Goal: Task Accomplishment & Management: Manage account settings

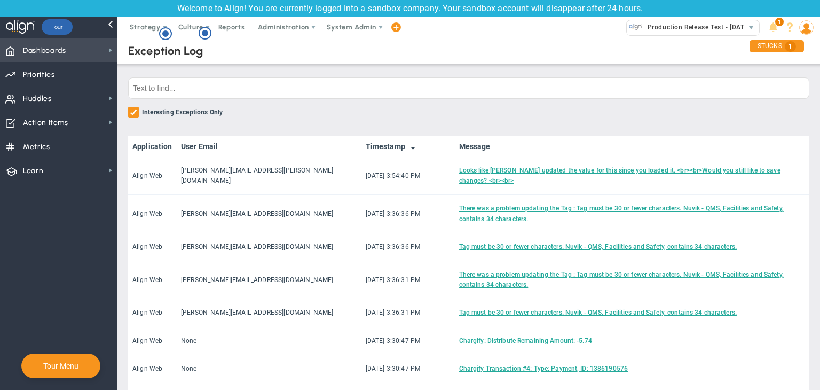
scroll to position [356, 0]
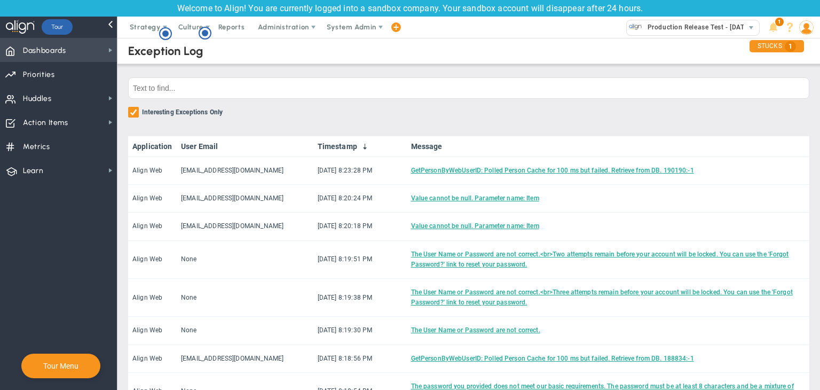
click at [85, 56] on span "Dashboards Dashboards" at bounding box center [58, 50] width 117 height 24
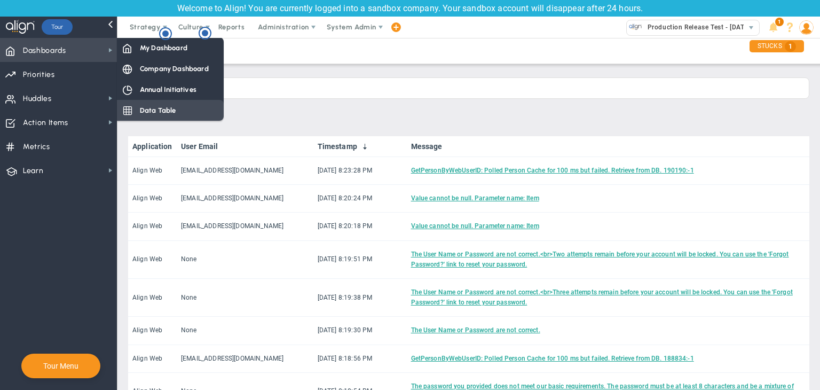
click at [137, 109] on div "Data Table" at bounding box center [170, 110] width 107 height 21
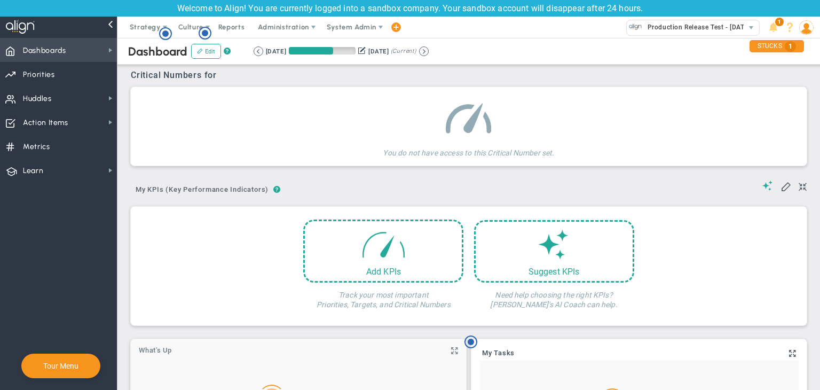
click at [105, 51] on span "Dashboards Dashboards" at bounding box center [58, 50] width 117 height 24
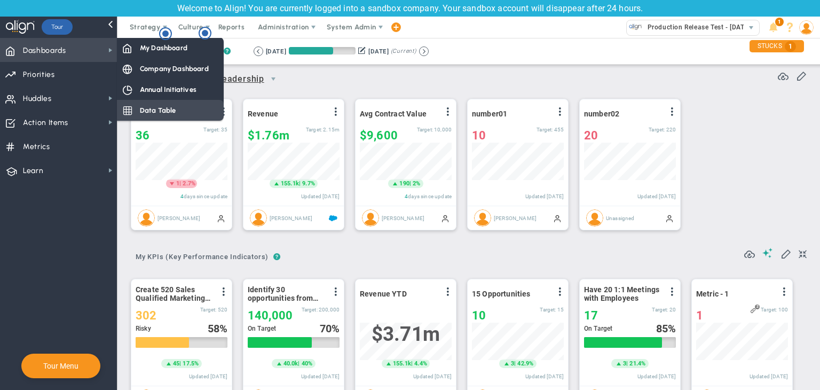
click at [134, 107] on div "Data Table" at bounding box center [170, 110] width 107 height 21
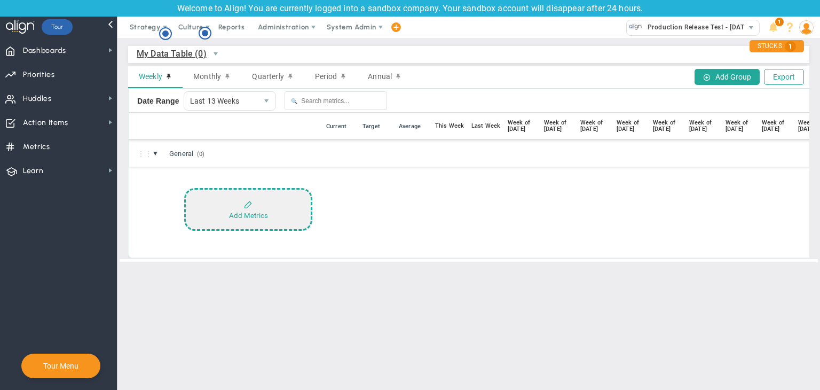
click at [243, 206] on button "Add Metrics" at bounding box center [248, 209] width 128 height 43
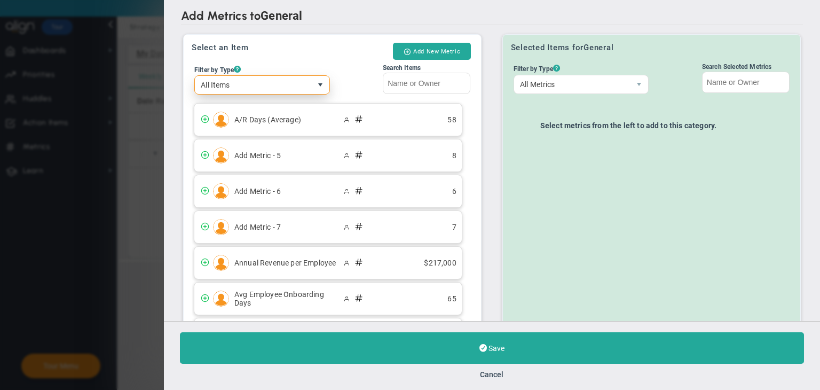
click at [316, 84] on span "select" at bounding box center [320, 85] width 9 height 9
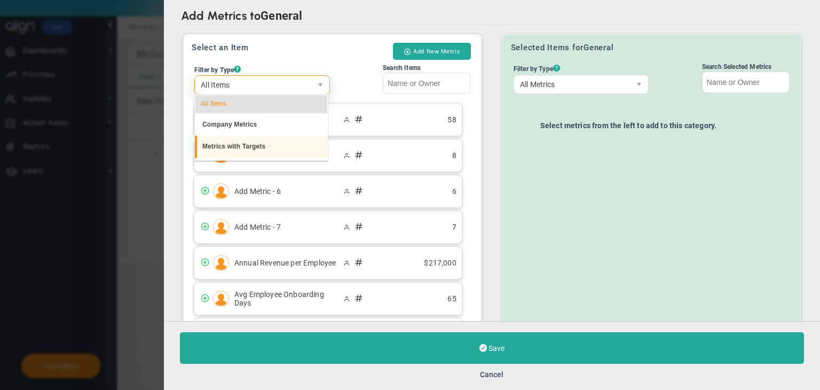
click at [252, 150] on li "Metrics with Targets" at bounding box center [261, 147] width 133 height 22
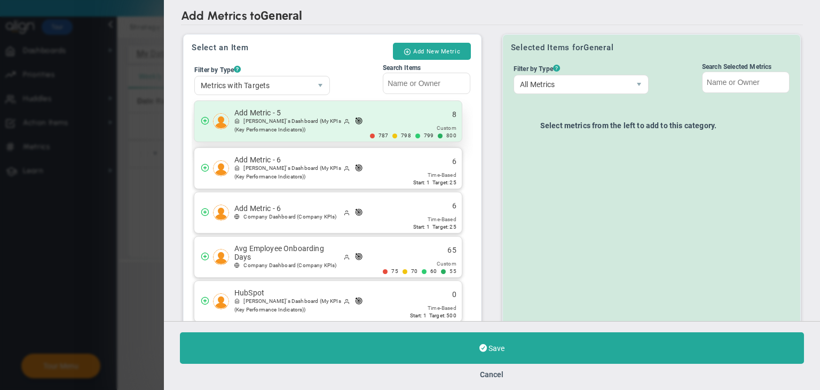
click at [261, 131] on span "(My KPIs (Key Performance Indicators))" at bounding box center [287, 125] width 107 height 14
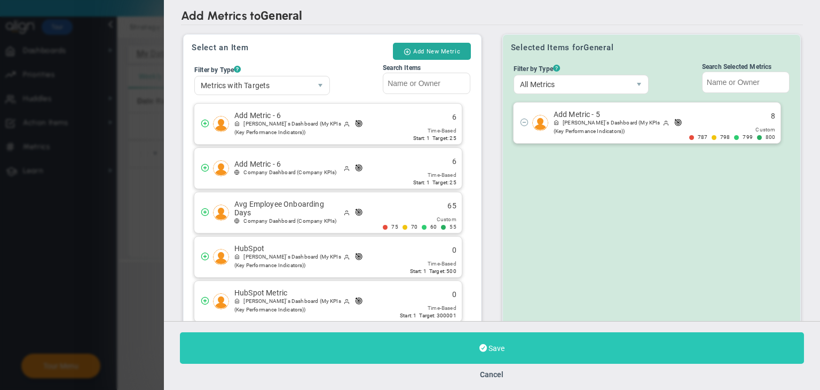
click at [532, 342] on button "Save" at bounding box center [492, 348] width 624 height 32
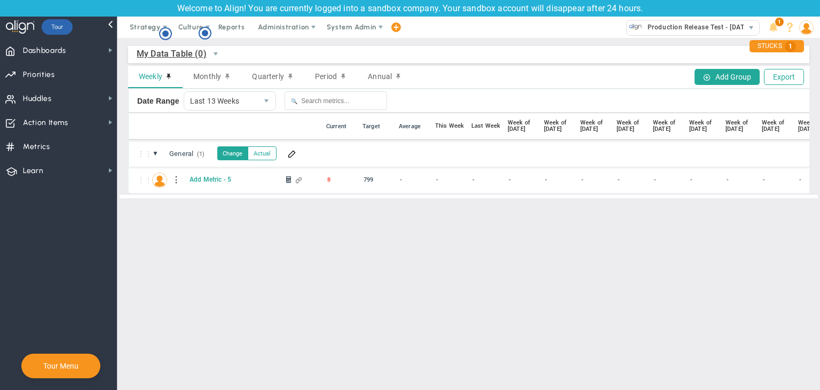
click at [178, 181] on div at bounding box center [176, 179] width 7 height 17
click at [193, 182] on span at bounding box center [195, 182] width 7 height 7
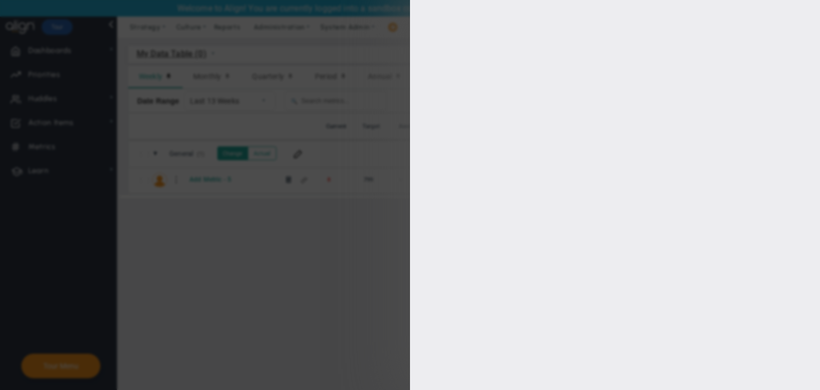
type input "[PERSON_NAME]"
radio input "true"
type input "800"
type input "799"
type input "798"
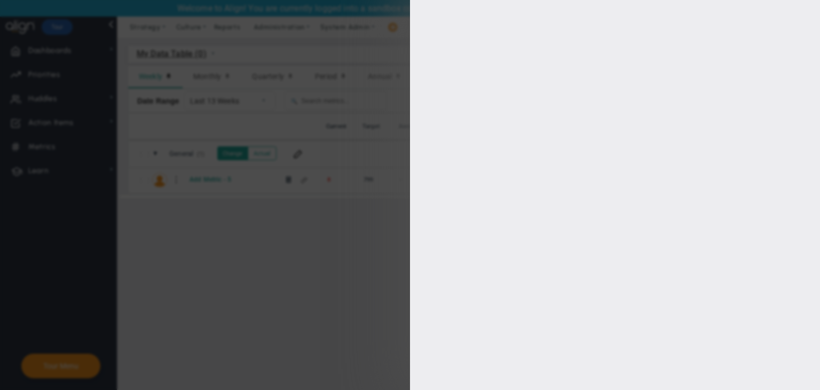
type input "787"
checkbox input "true"
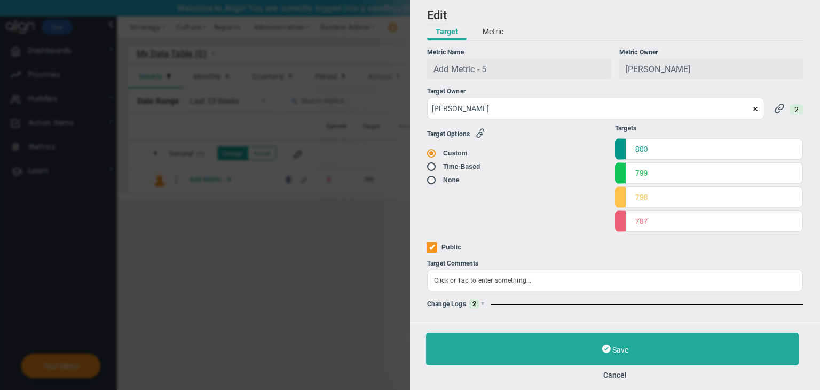
click at [473, 303] on span "2" at bounding box center [474, 304] width 10 height 10
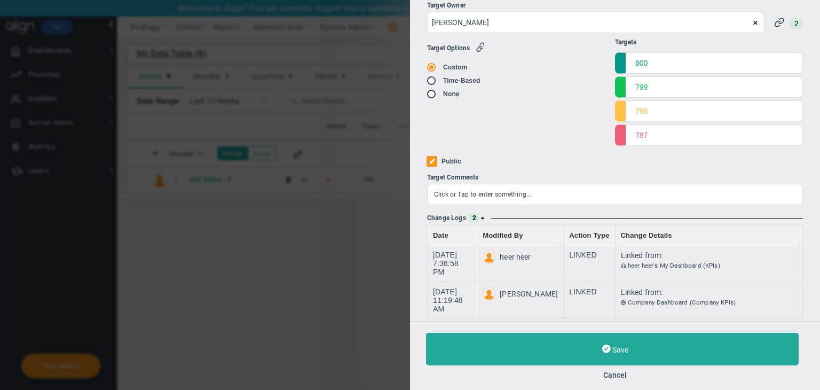
scroll to position [95, 0]
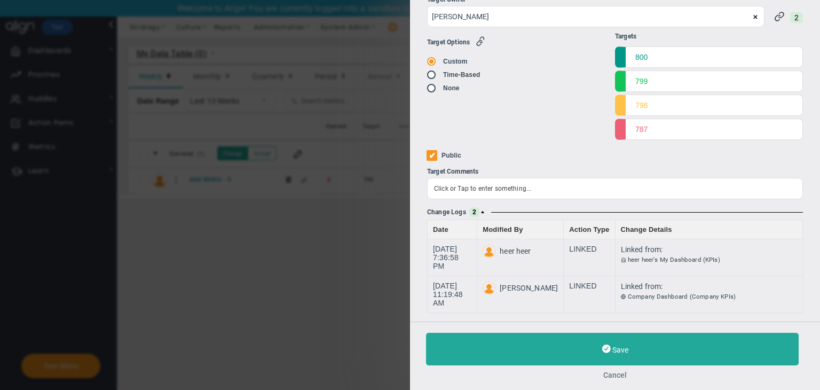
click at [616, 371] on button "Cancel" at bounding box center [615, 375] width 378 height 9
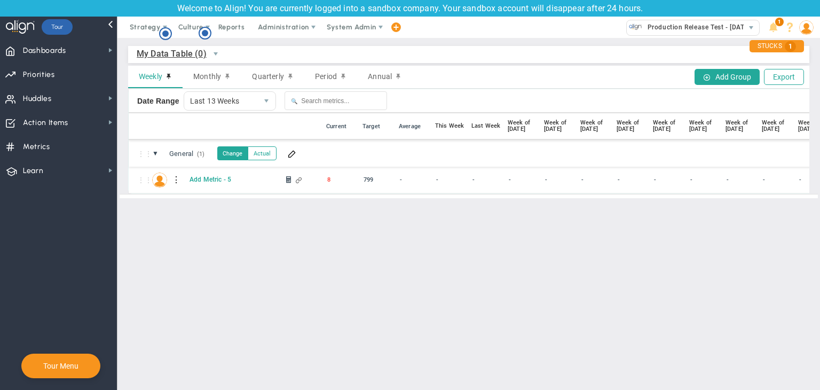
click at [188, 54] on span "My Data Table (0)" at bounding box center [172, 53] width 70 height 13
click at [181, 73] on li "+ Manage Data Tables" at bounding box center [195, 78] width 116 height 22
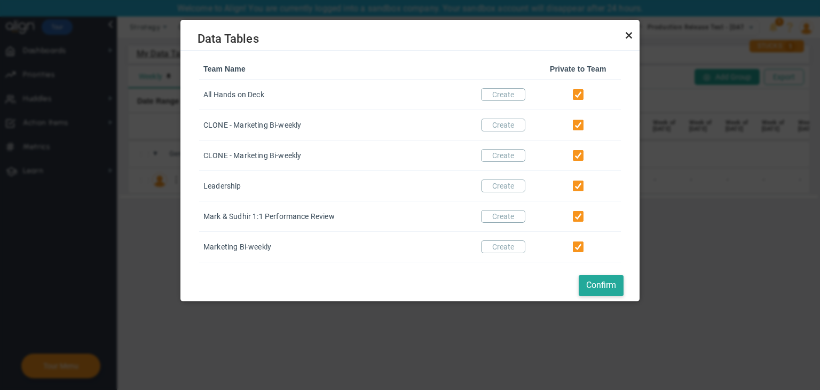
click at [625, 37] on link "Close" at bounding box center [629, 35] width 13 height 13
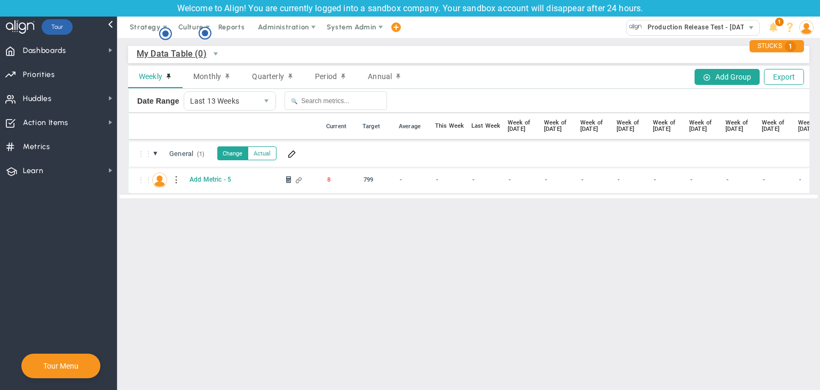
click at [176, 181] on div at bounding box center [176, 179] width 7 height 17
click at [197, 184] on span at bounding box center [195, 182] width 7 height 7
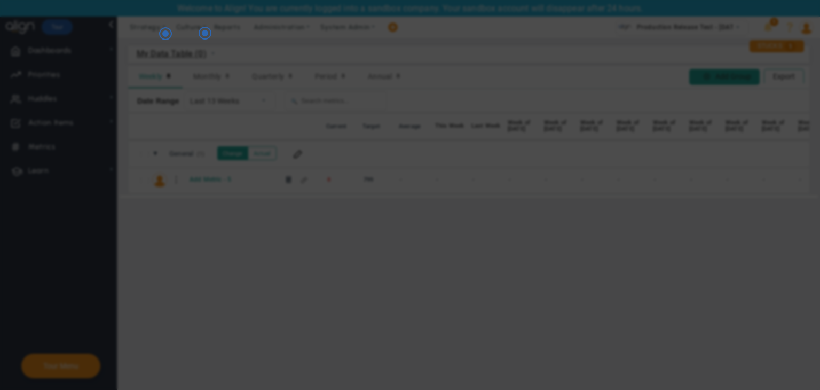
radio input "true"
checkbox input "false"
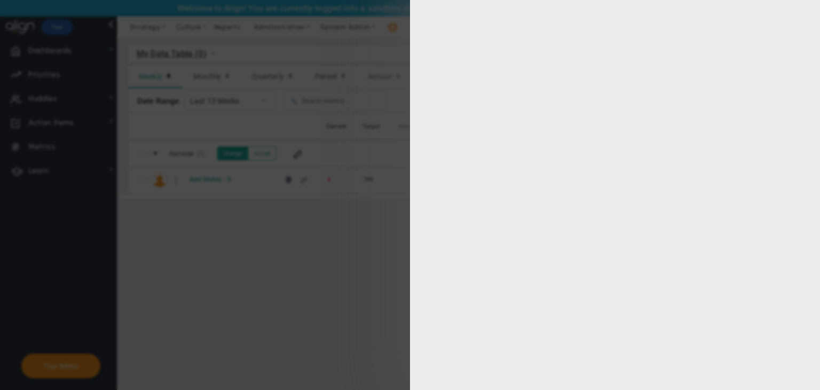
type input "800"
type input "799"
type input "798"
type input "787"
checkbox input "true"
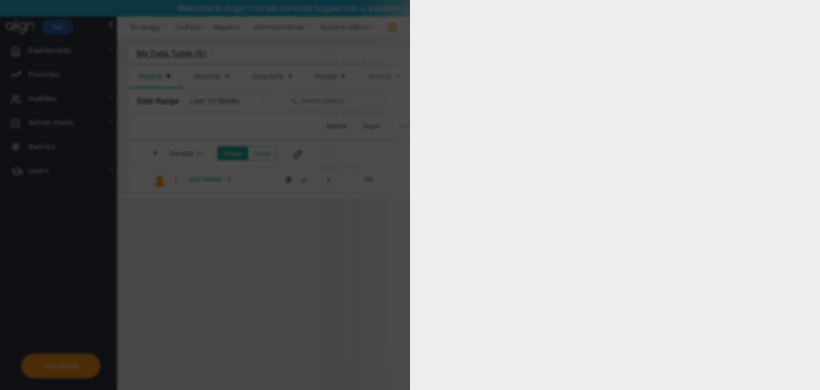
type input "[PERSON_NAME]"
radio input "true"
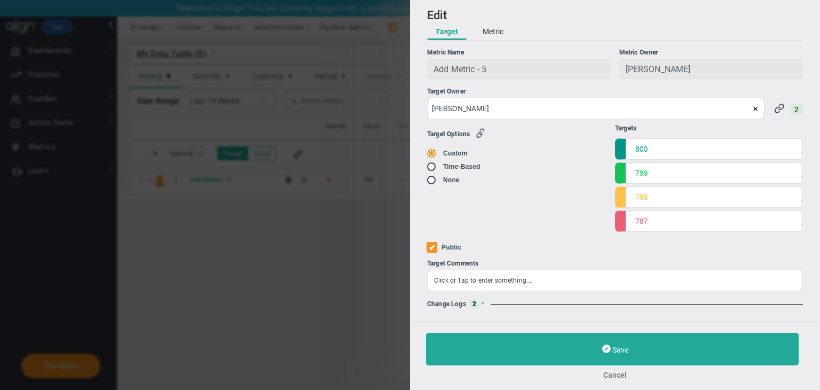
click at [616, 377] on button "Cancel" at bounding box center [615, 375] width 378 height 9
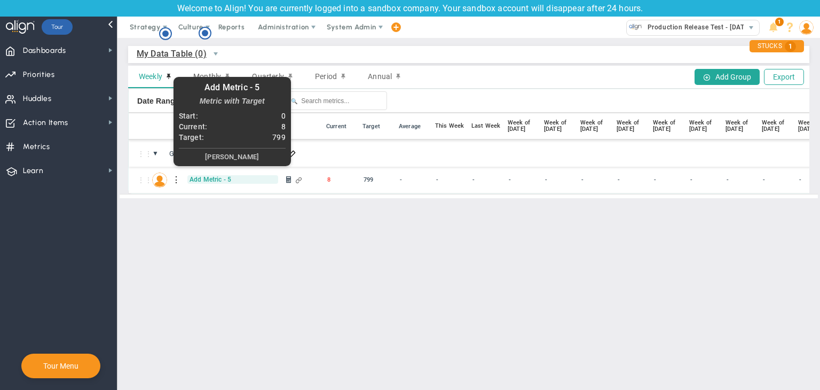
click at [213, 180] on span "Add Metric - 5" at bounding box center [232, 179] width 91 height 9
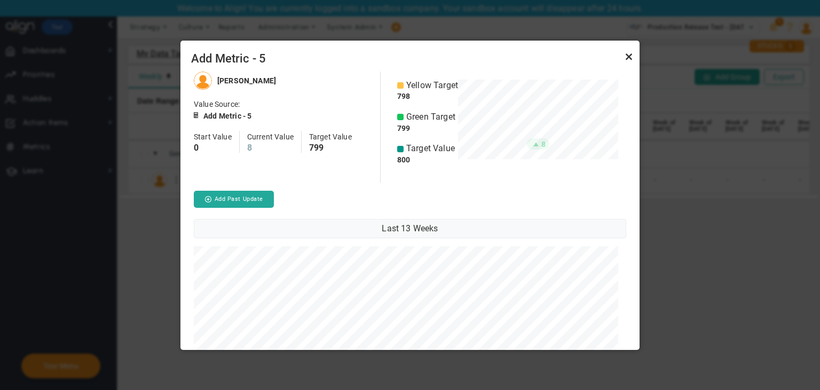
click at [626, 53] on link "Close" at bounding box center [629, 56] width 13 height 13
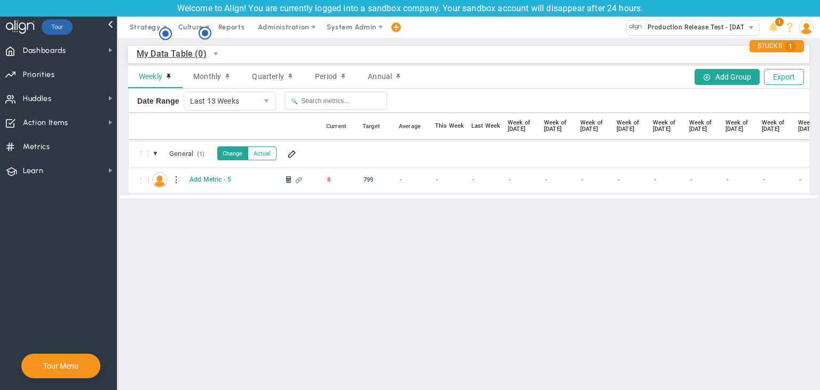
click at [175, 180] on div at bounding box center [176, 179] width 7 height 17
click at [199, 182] on div "Edit" at bounding box center [220, 183] width 74 height 22
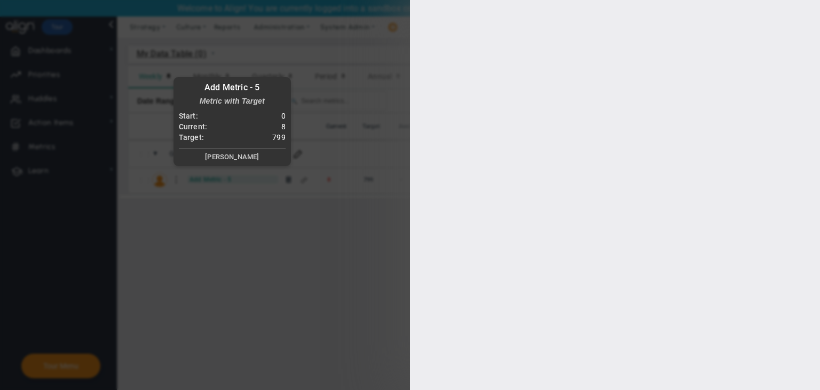
type input "[PERSON_NAME]"
radio input "true"
type input "800"
type input "799"
type input "798"
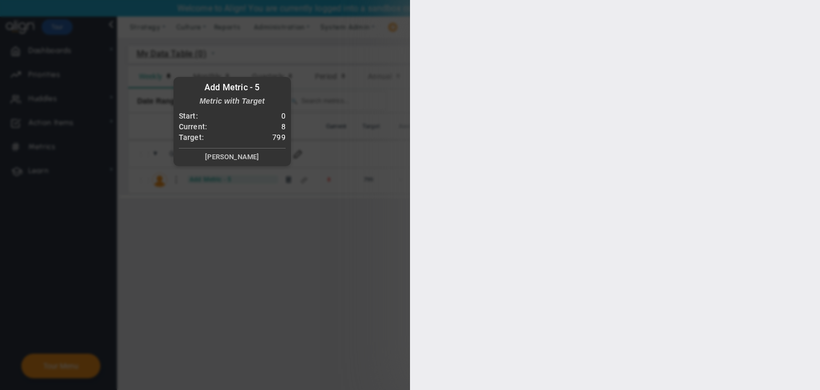
type input "787"
checkbox input "true"
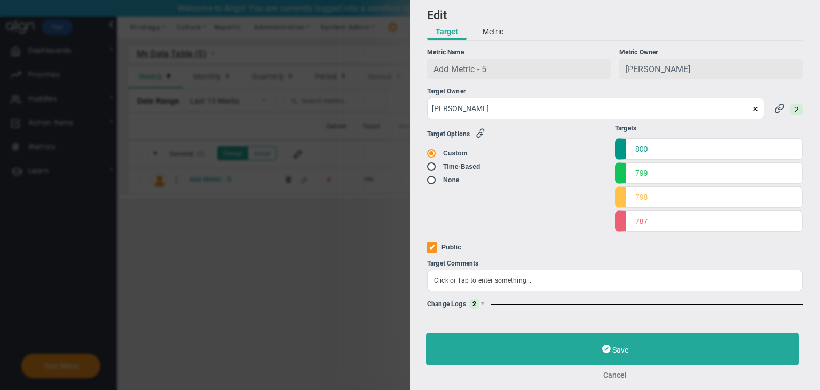
click at [623, 371] on button "Cancel" at bounding box center [615, 375] width 378 height 9
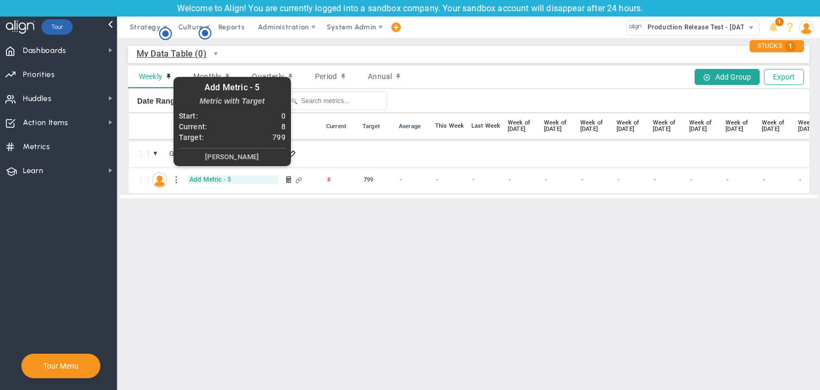
click at [220, 177] on span "Add Metric - 5" at bounding box center [232, 179] width 91 height 9
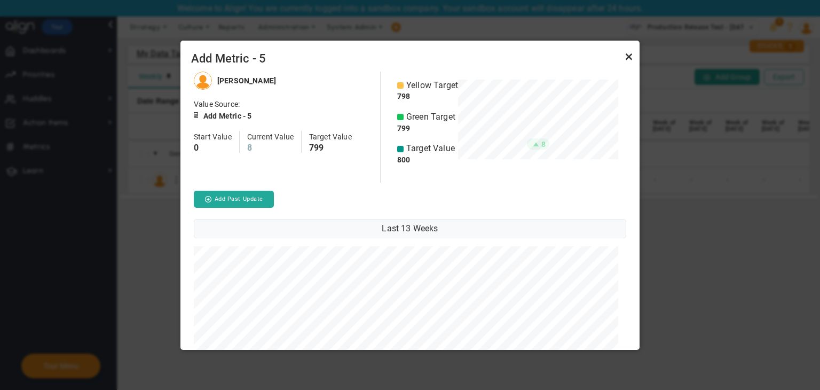
click at [624, 53] on link "Close" at bounding box center [629, 56] width 13 height 13
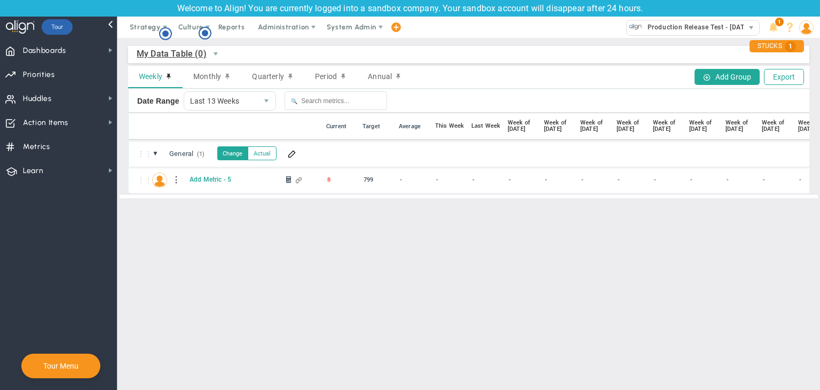
click at [176, 181] on div at bounding box center [176, 179] width 7 height 17
click at [203, 187] on div "Edit" at bounding box center [220, 183] width 74 height 22
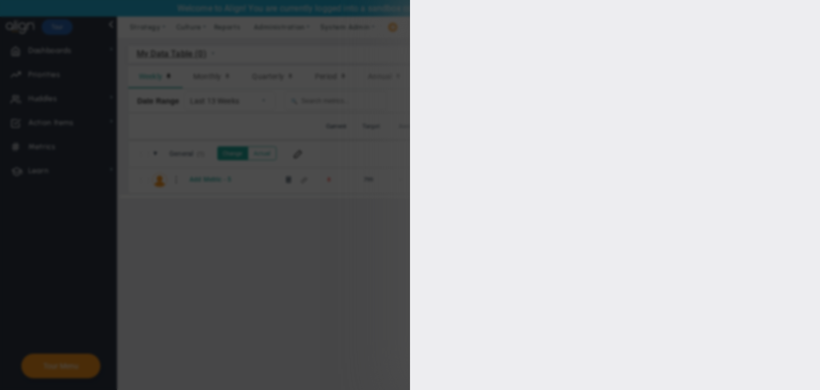
type input "[PERSON_NAME]"
radio input "true"
type input "800"
type input "799"
type input "798"
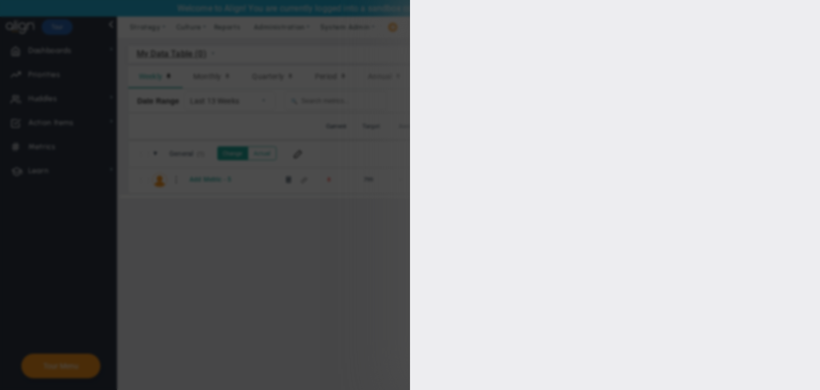
type input "787"
checkbox input "true"
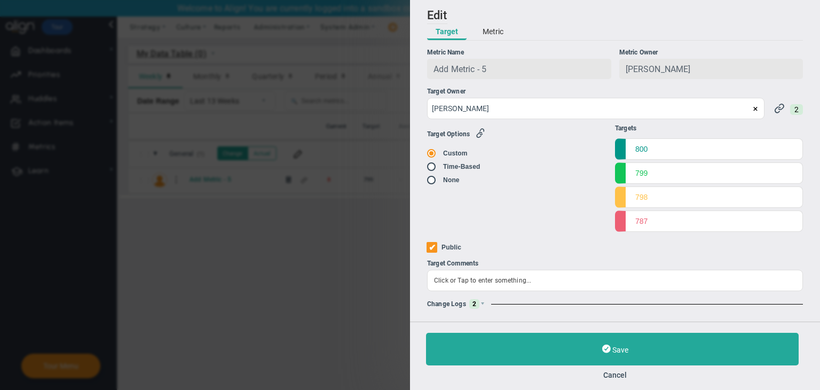
click at [498, 34] on button "Metric" at bounding box center [493, 32] width 38 height 16
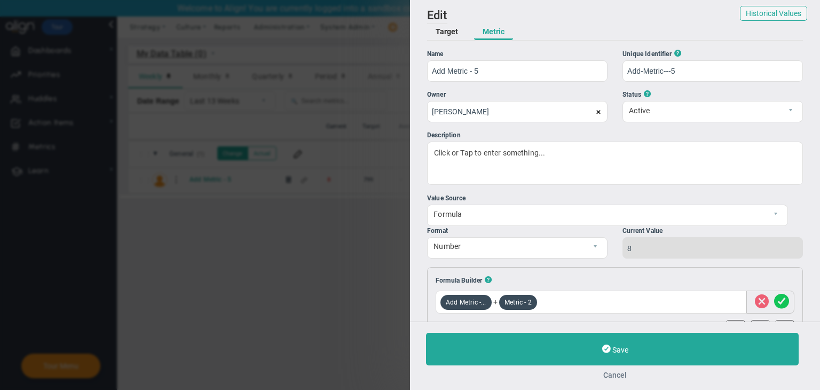
click at [615, 374] on button "Cancel" at bounding box center [615, 375] width 378 height 9
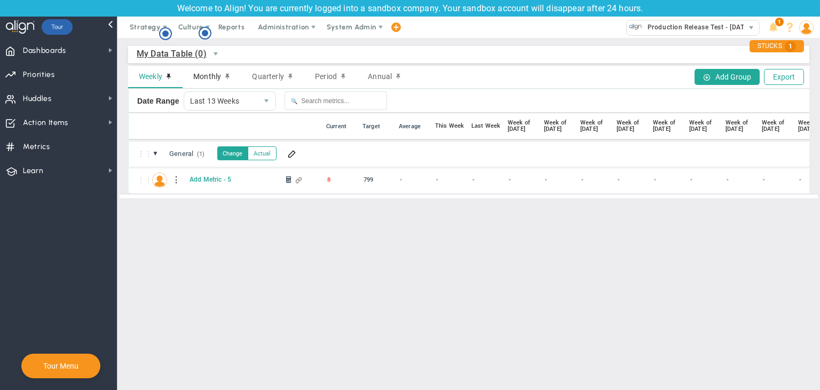
click at [205, 78] on span "Monthly" at bounding box center [207, 76] width 28 height 9
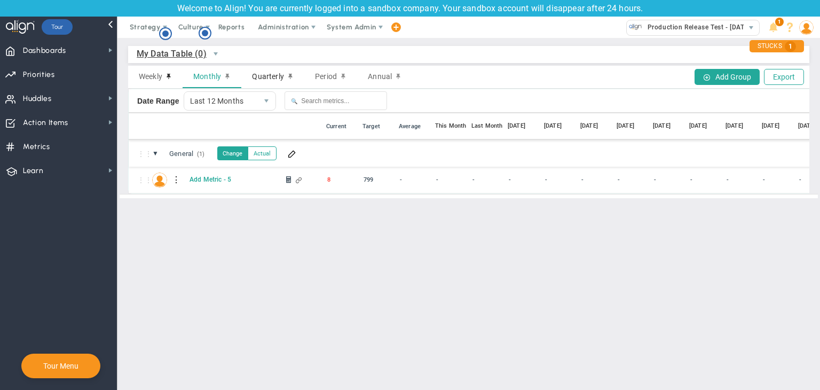
click at [269, 74] on span "Quarterly" at bounding box center [268, 76] width 32 height 9
click at [321, 82] on div "Period" at bounding box center [330, 77] width 53 height 22
click at [368, 79] on span "Annual" at bounding box center [380, 76] width 24 height 9
click at [327, 81] on div "Period" at bounding box center [330, 77] width 53 height 22
click at [270, 79] on span "Quarterly" at bounding box center [268, 76] width 32 height 9
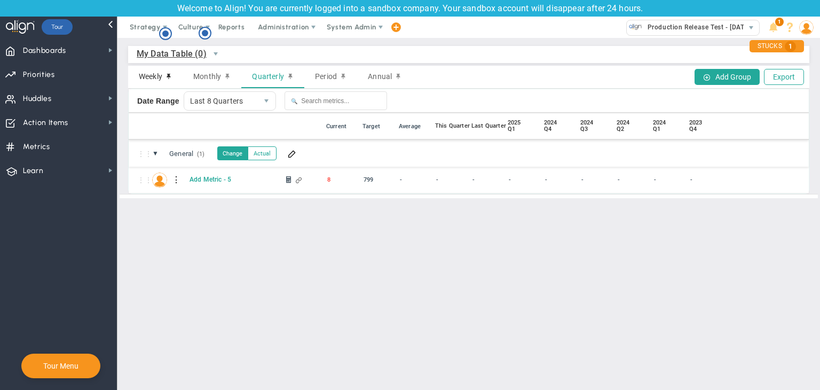
click at [148, 79] on span "Weekly" at bounding box center [150, 76] width 23 height 9
click at [314, 240] on main "My Data Table (0) My Data Table → Data Table Test Weekly Monthly Quarterly Peri…" at bounding box center [468, 214] width 703 height 352
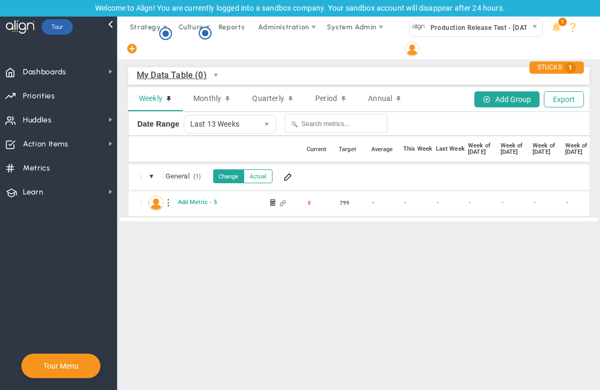
click at [207, 208] on div "⋮⋮ AM Add Metric - 5 - - - - - -" at bounding box center [541, 203] width 824 height 27
click at [215, 97] on span "Monthly" at bounding box center [207, 98] width 28 height 10
click at [269, 102] on span "Quarterly" at bounding box center [268, 98] width 32 height 10
click at [151, 100] on span "Weekly" at bounding box center [150, 98] width 23 height 10
click at [207, 102] on span "Monthly" at bounding box center [207, 98] width 28 height 10
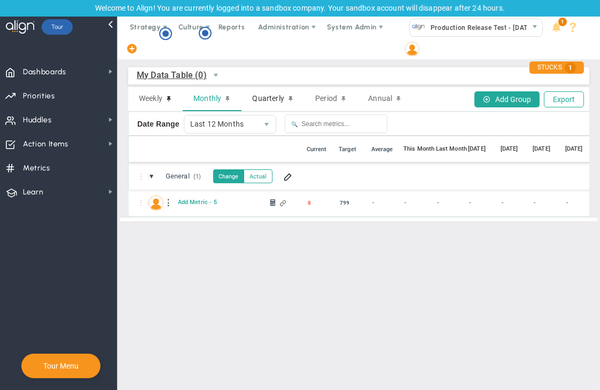
click at [258, 97] on span "Quarterly" at bounding box center [268, 98] width 32 height 10
click at [169, 202] on div at bounding box center [167, 202] width 7 height 17
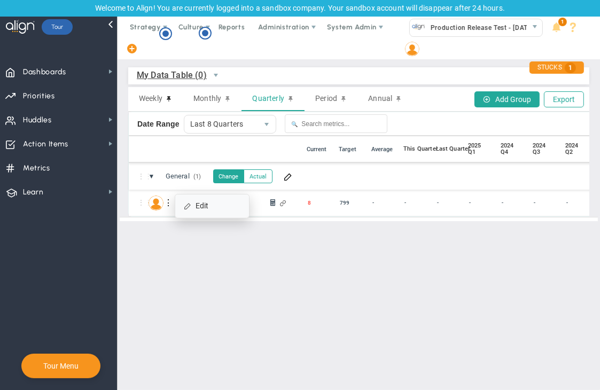
click at [191, 206] on span at bounding box center [187, 205] width 7 height 7
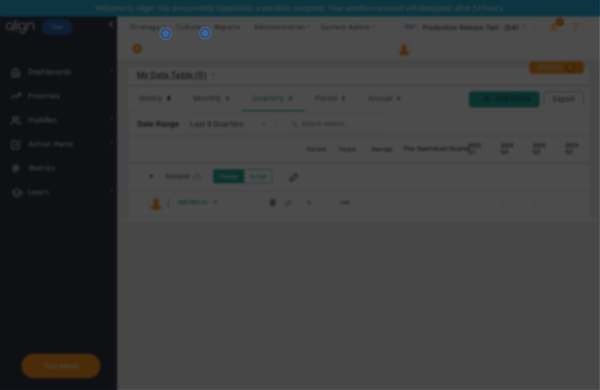
radio input "true"
checkbox input "false"
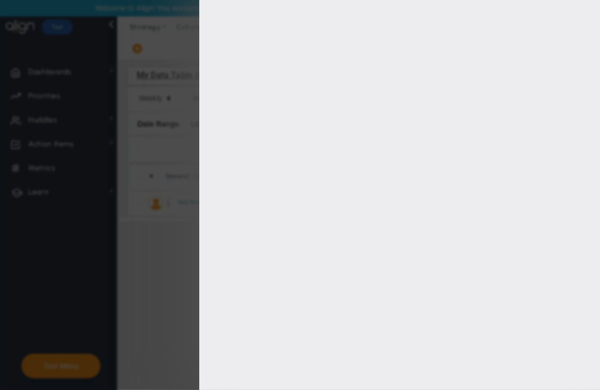
type input "800"
type input "799"
type input "798"
type input "787"
checkbox input "true"
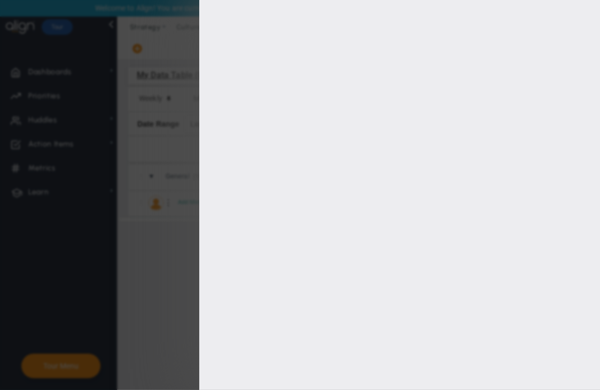
type input "[PERSON_NAME]"
radio input "true"
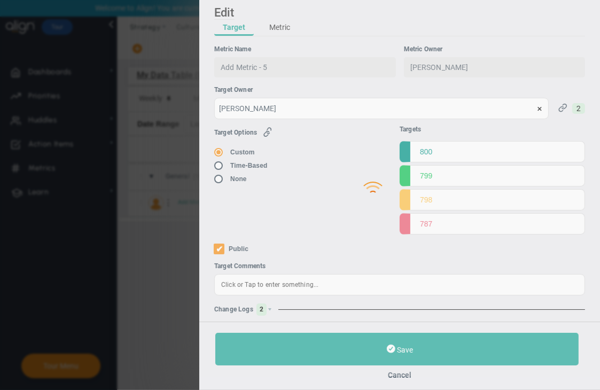
type input "8"
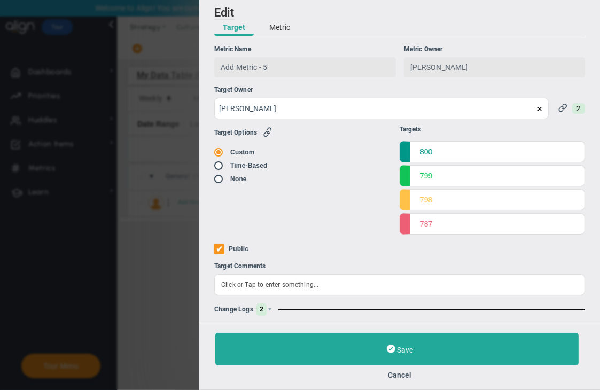
click at [284, 32] on button "Metric" at bounding box center [280, 28] width 38 height 16
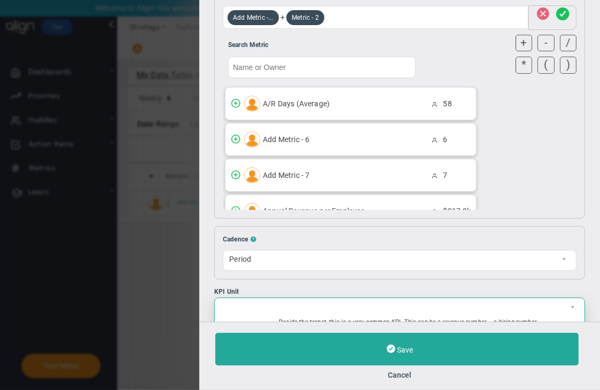
scroll to position [320, 0]
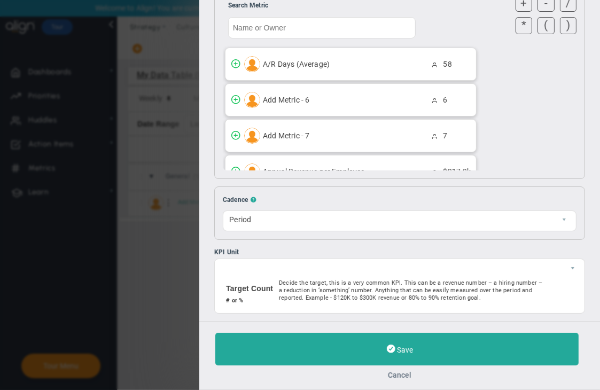
click at [405, 372] on button "Cancel" at bounding box center [399, 375] width 369 height 9
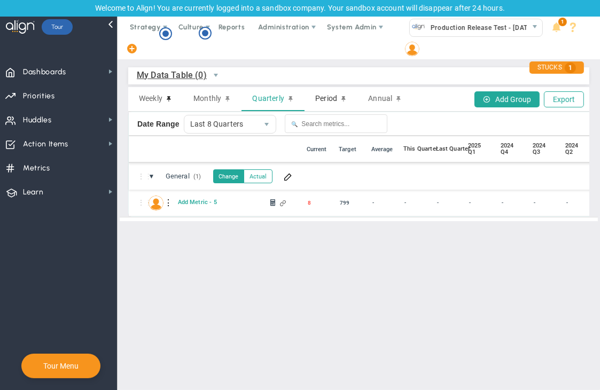
click at [330, 99] on span "Period" at bounding box center [326, 98] width 22 height 10
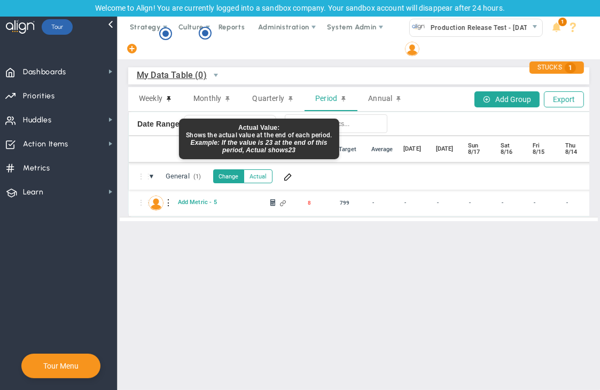
click at [258, 177] on button "Actual" at bounding box center [258, 176] width 29 height 14
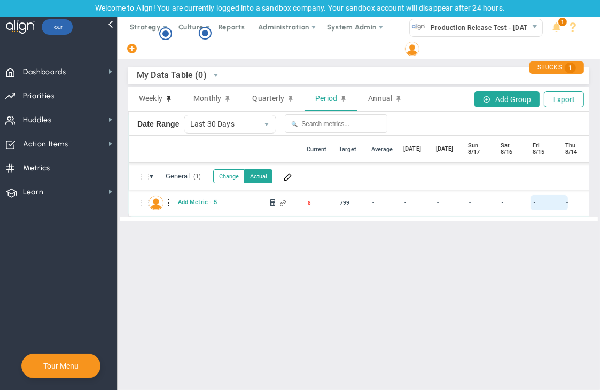
click at [532, 202] on div "-" at bounding box center [548, 202] width 37 height 15
type input "98"
click at [351, 29] on span "System Admin" at bounding box center [352, 27] width 50 height 8
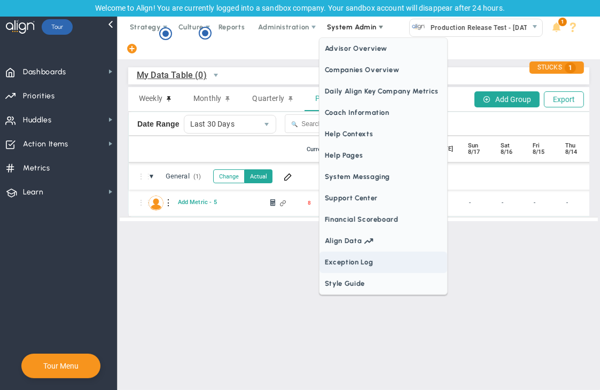
click at [335, 263] on span "Exception Log" at bounding box center [383, 262] width 128 height 21
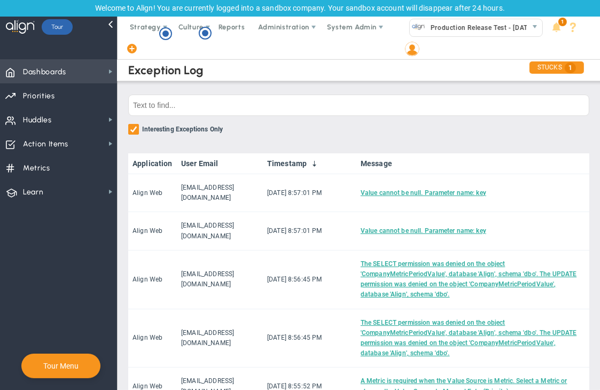
click at [105, 73] on span "Dashboards Dashboards" at bounding box center [58, 71] width 117 height 24
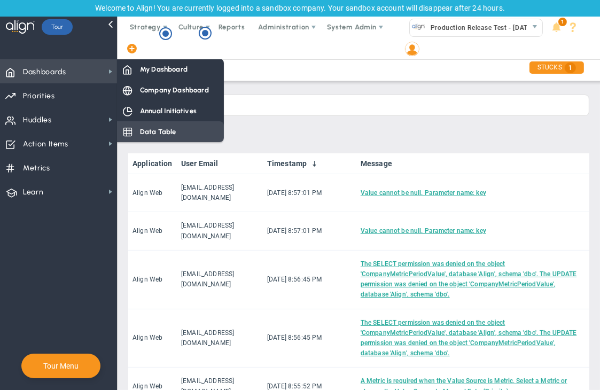
click at [152, 124] on div "Data Table" at bounding box center [170, 131] width 107 height 21
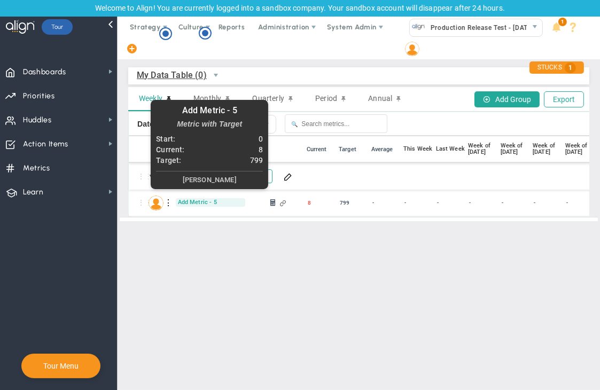
click at [203, 202] on span "Add Metric - 5" at bounding box center [210, 202] width 69 height 8
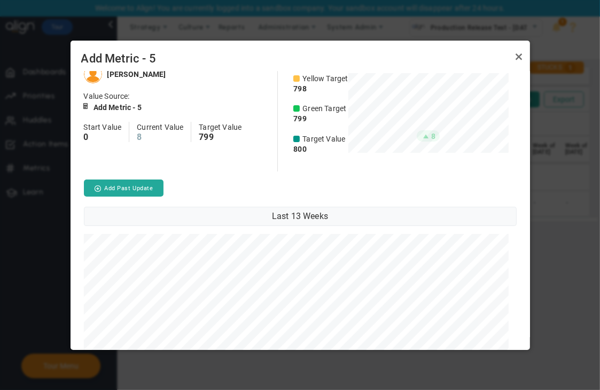
scroll to position [8, 0]
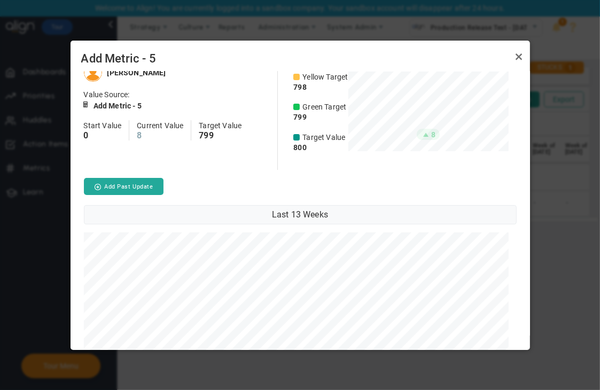
click at [519, 54] on link "Close" at bounding box center [519, 56] width 13 height 13
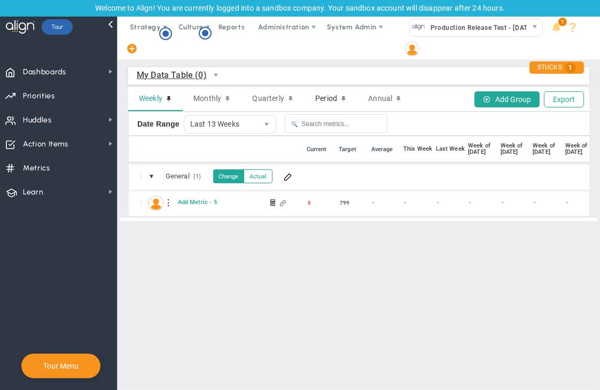
click at [318, 99] on span "Period" at bounding box center [326, 98] width 22 height 10
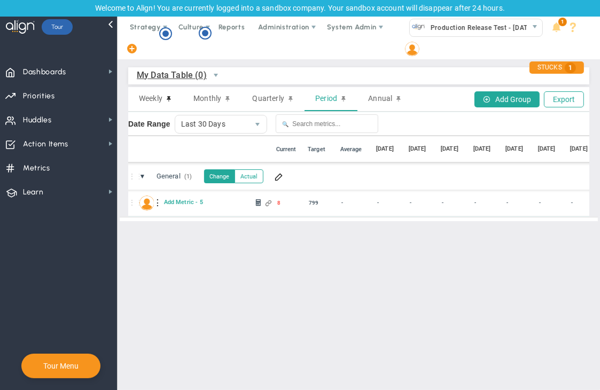
scroll to position [0, 0]
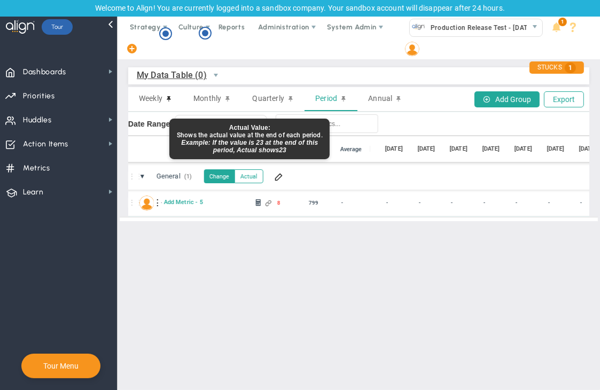
click at [251, 181] on button "Actual" at bounding box center [248, 176] width 29 height 14
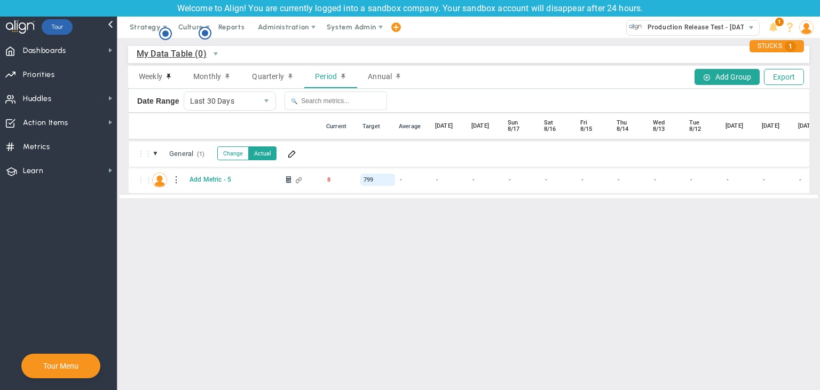
click at [374, 183] on div "799" at bounding box center [378, 180] width 35 height 12
type input "976"
click at [177, 181] on div at bounding box center [176, 179] width 7 height 17
click at [210, 182] on div "Edit" at bounding box center [220, 183] width 74 height 22
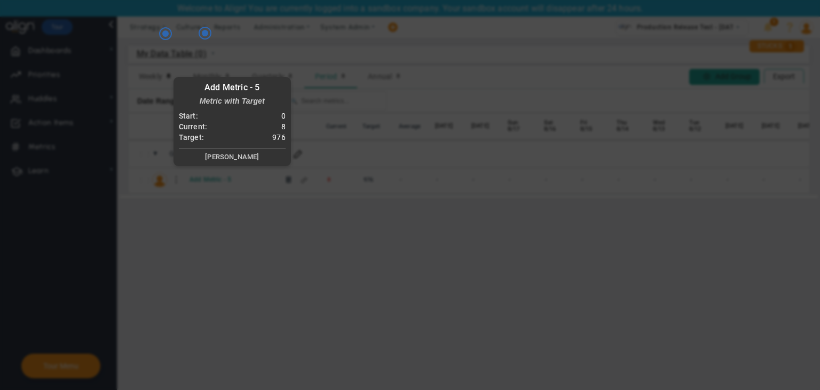
radio input "true"
checkbox input "false"
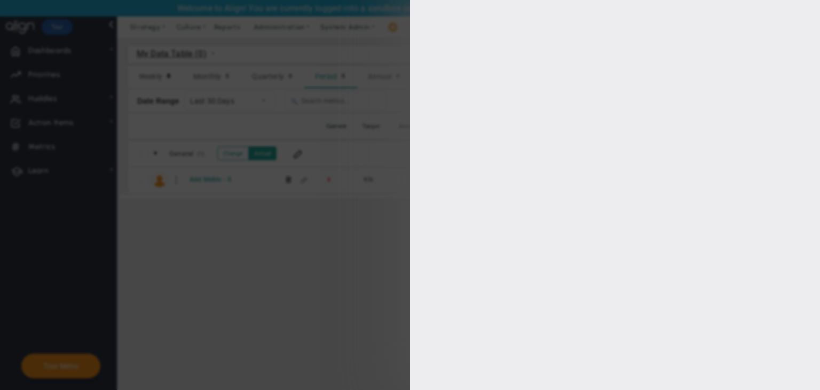
type input "800"
type input "976"
type input "798"
type input "787"
checkbox input "true"
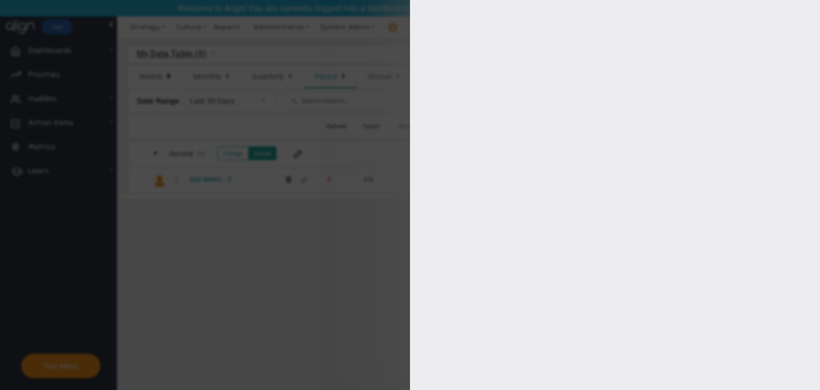
type input "[PERSON_NAME]"
radio input "true"
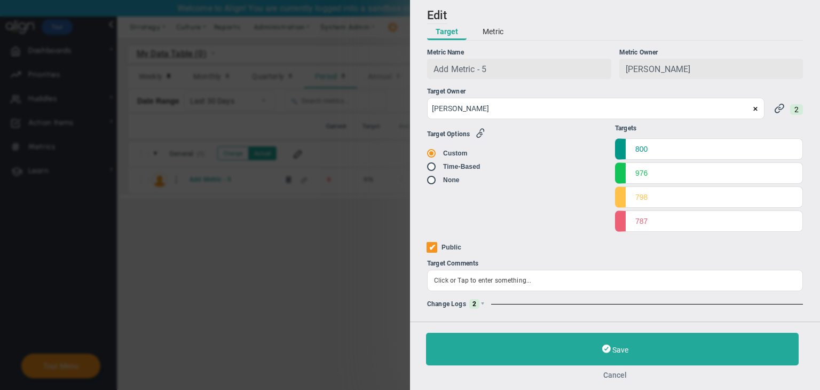
click at [614, 373] on button "Cancel" at bounding box center [615, 375] width 378 height 9
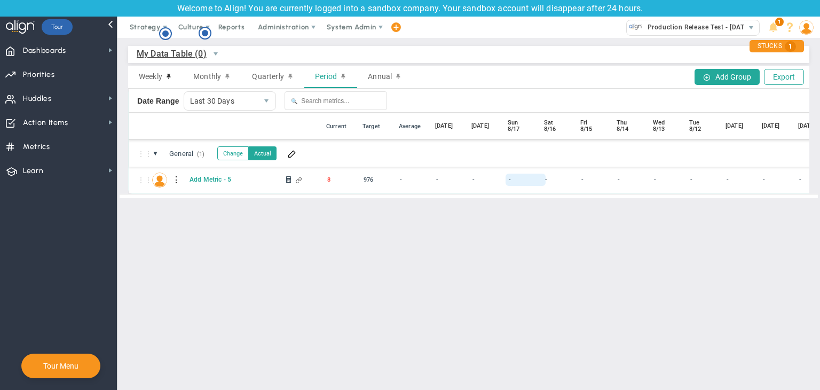
click at [520, 179] on div "-" at bounding box center [526, 180] width 40 height 12
click at [194, 230] on main "My Data Table (0) My Data Table → Data Table Test Weekly Monthly Quarterly Peri…" at bounding box center [468, 214] width 703 height 352
click at [288, 153] on span at bounding box center [292, 153] width 9 height 9
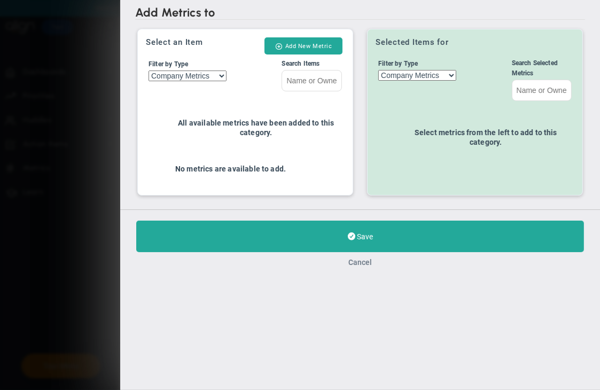
click at [352, 370] on button "Cancel" at bounding box center [359, 374] width 23 height 9
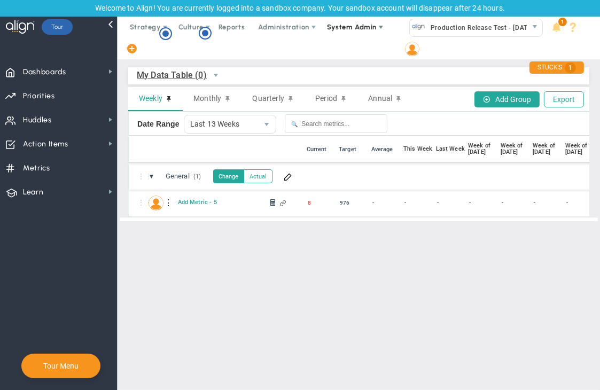
click at [358, 25] on span "System Admin" at bounding box center [352, 27] width 50 height 8
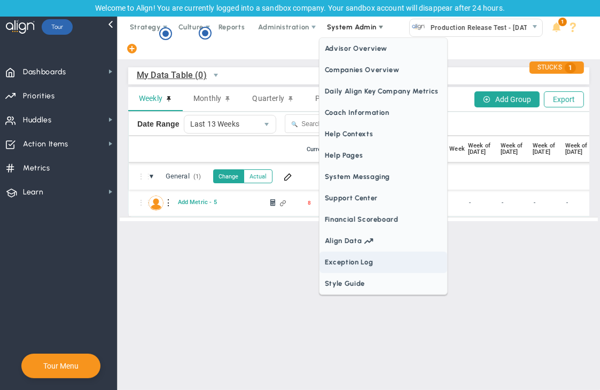
click at [336, 268] on span "Exception Log" at bounding box center [383, 262] width 128 height 21
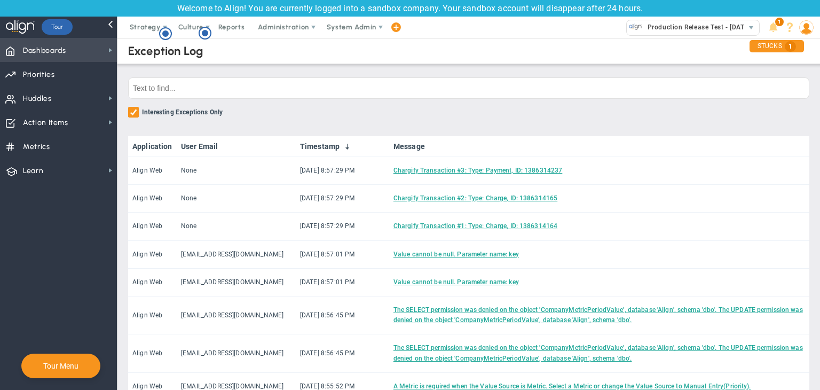
click at [62, 52] on span "Dashboards" at bounding box center [44, 51] width 43 height 22
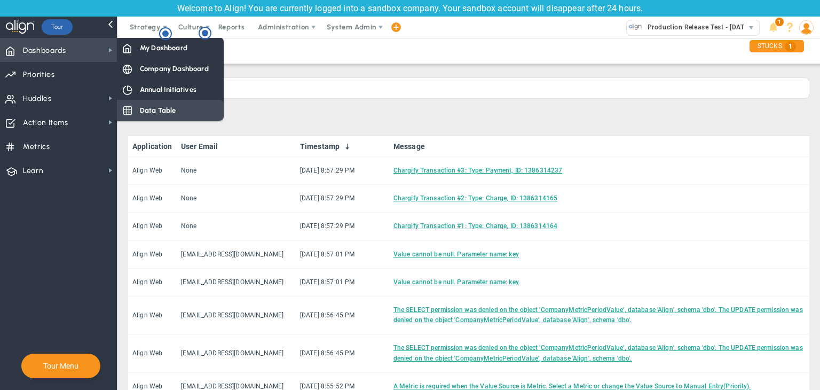
click at [199, 102] on div "Data Table" at bounding box center [170, 110] width 107 height 21
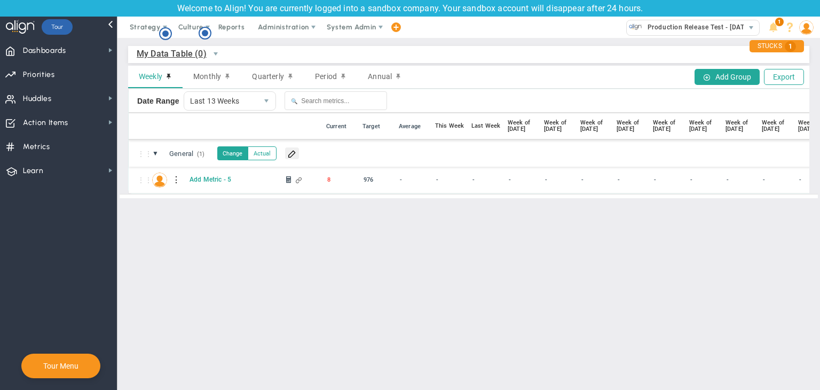
click at [296, 153] on span at bounding box center [292, 153] width 9 height 9
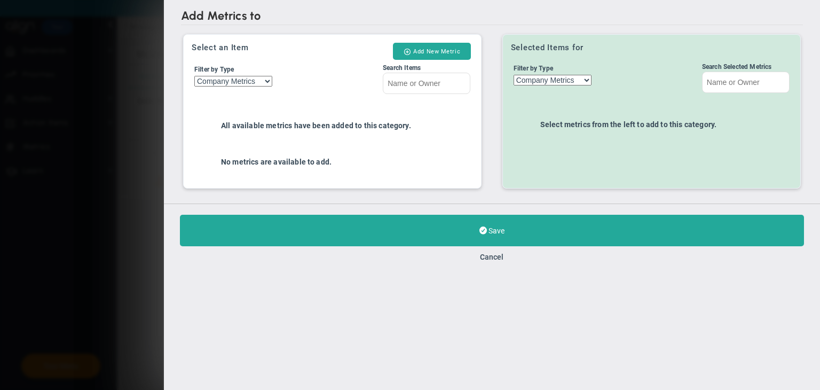
drag, startPoint x: 317, startPoint y: 155, endPoint x: 481, endPoint y: 166, distance: 164.3
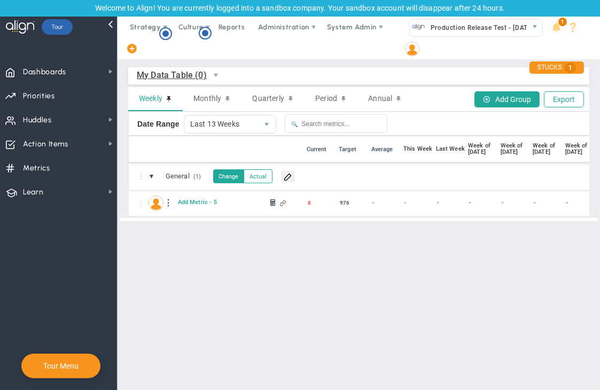
click at [287, 175] on span at bounding box center [288, 176] width 9 height 9
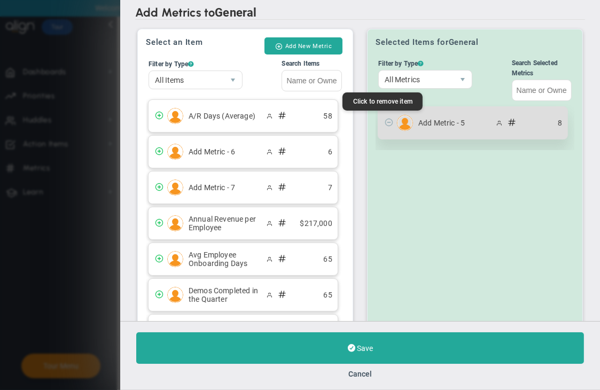
click at [385, 123] on span at bounding box center [389, 121] width 9 height 9
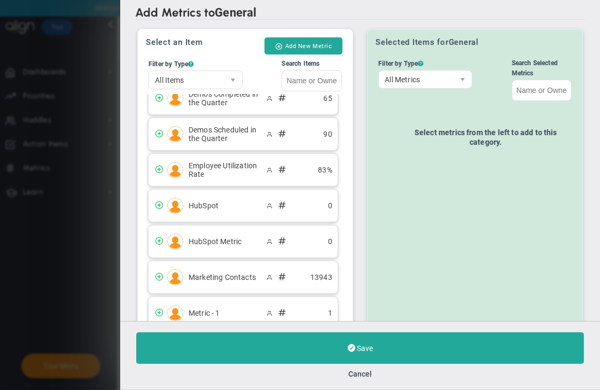
scroll to position [211, 0]
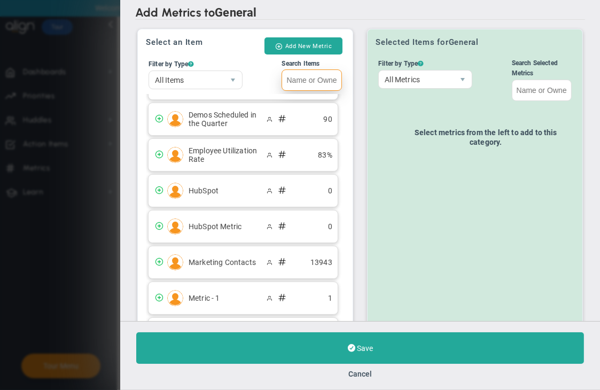
click at [309, 79] on input "Search Items" at bounding box center [311, 79] width 60 height 21
type input "v"
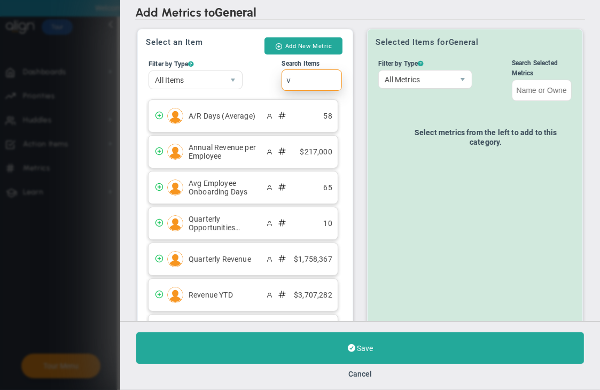
scroll to position [0, 0]
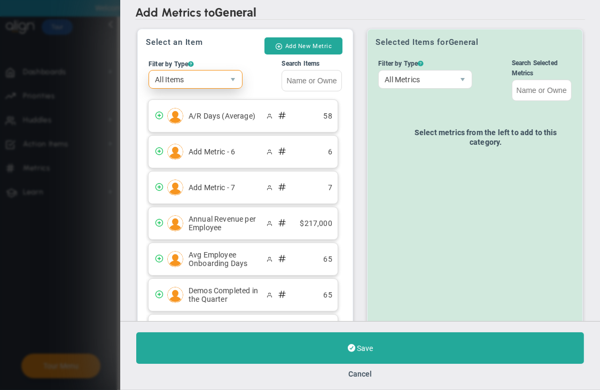
click at [218, 84] on span "All Items" at bounding box center [186, 79] width 75 height 18
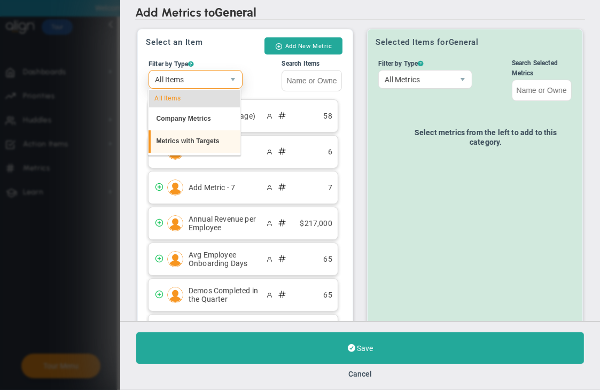
click at [205, 137] on li "Metrics with Targets" at bounding box center [193, 141] width 91 height 22
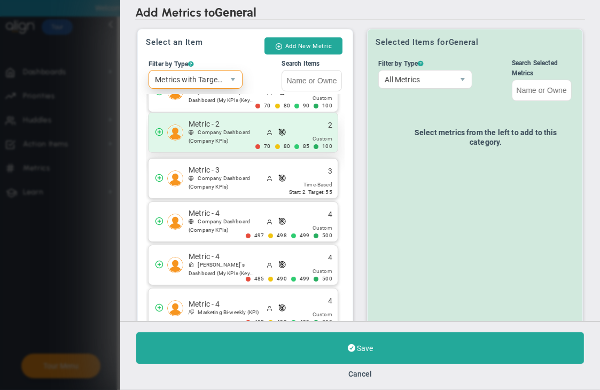
scroll to position [335, 0]
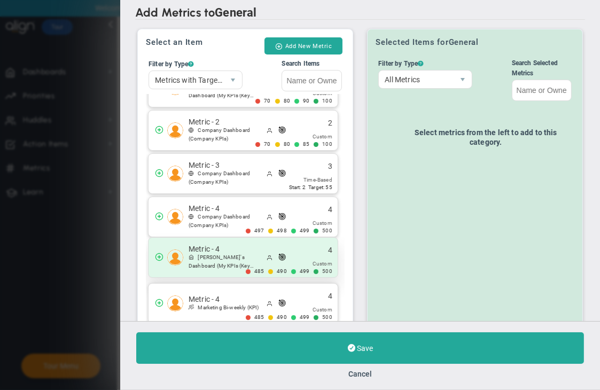
click at [229, 255] on span "[PERSON_NAME]'s Dashboard" at bounding box center [217, 261] width 56 height 14
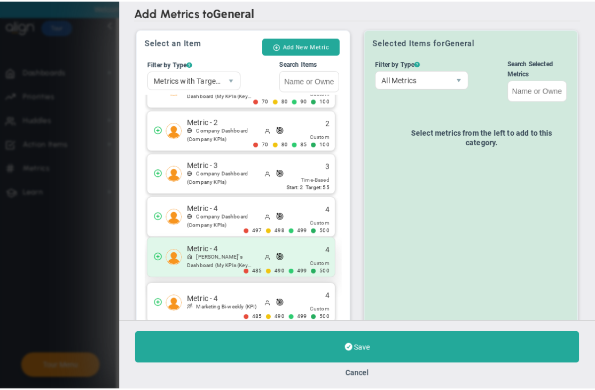
scroll to position [293, 0]
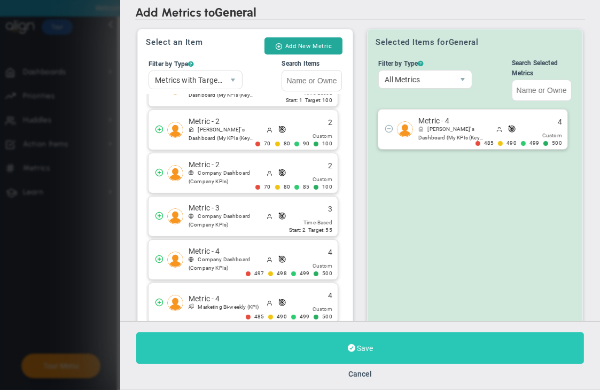
click at [447, 347] on button "Save" at bounding box center [360, 348] width 448 height 32
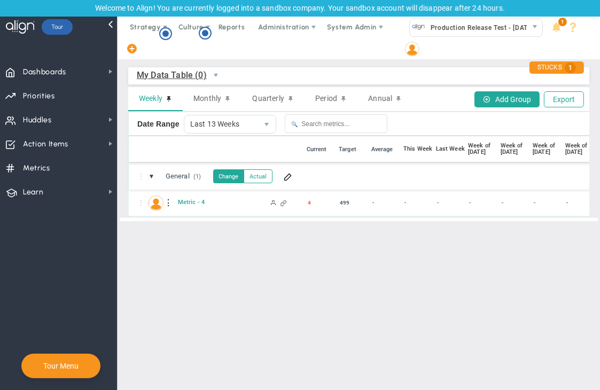
click at [167, 202] on div at bounding box center [167, 202] width 7 height 17
click at [209, 203] on div "Edit" at bounding box center [212, 205] width 74 height 23
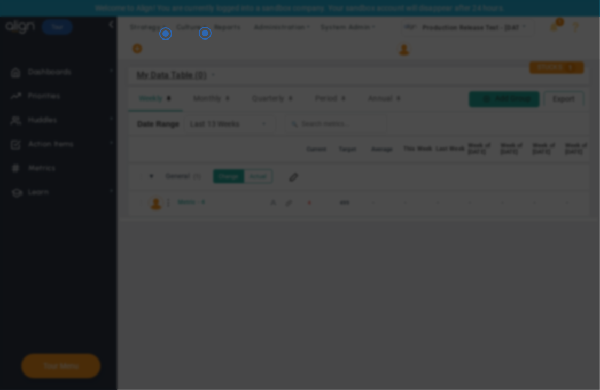
radio input "true"
checkbox input "false"
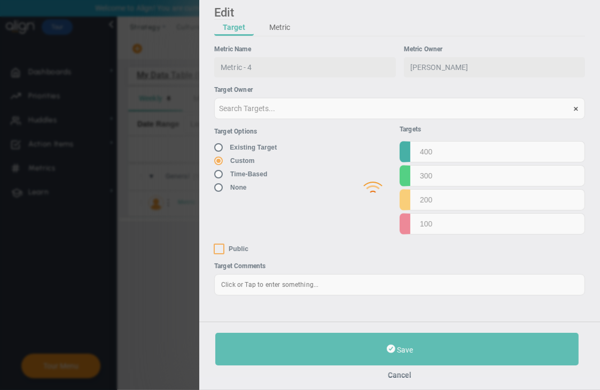
type input "Metric - 4"
type input "Metric---4"
type input "4"
type input "500"
type input "499"
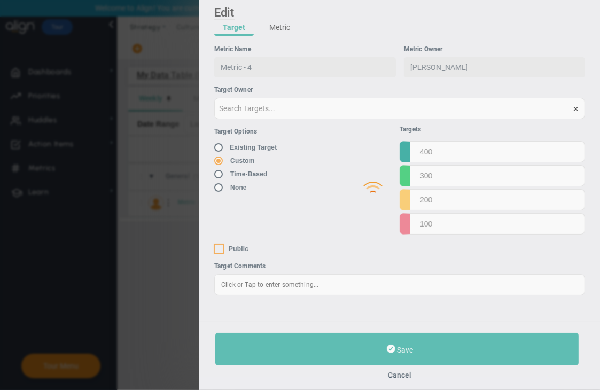
type input "490"
type input "485"
checkbox input "true"
type input "[PERSON_NAME]"
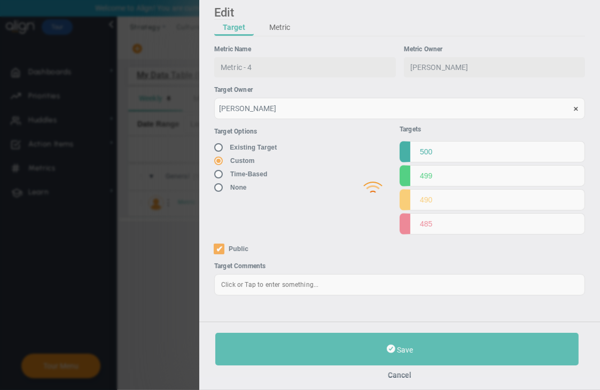
radio input "true"
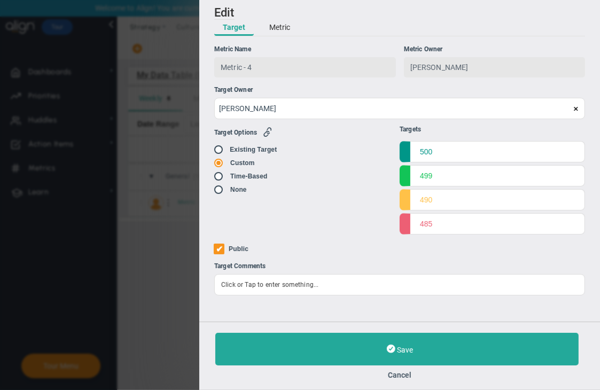
click at [278, 24] on button "Metric" at bounding box center [280, 28] width 38 height 16
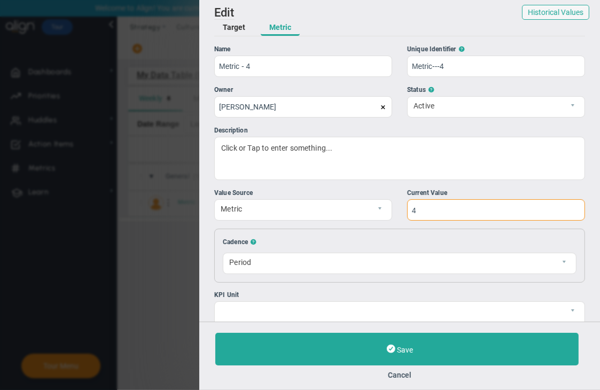
click at [430, 211] on input "4" at bounding box center [496, 209] width 178 height 21
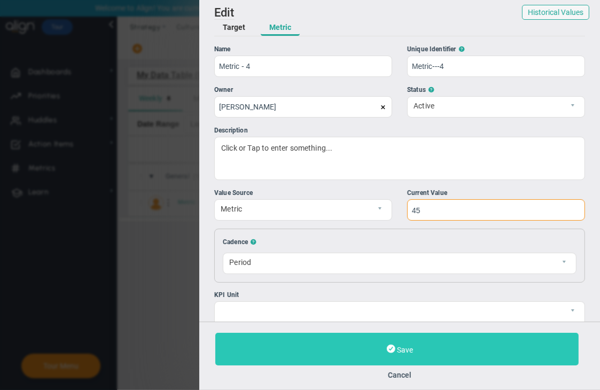
type input "45"
click at [432, 341] on button "Save" at bounding box center [396, 349] width 363 height 33
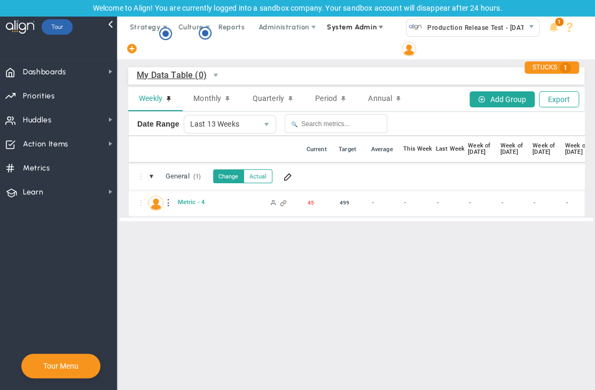
click at [359, 26] on span "System Admin" at bounding box center [352, 27] width 50 height 8
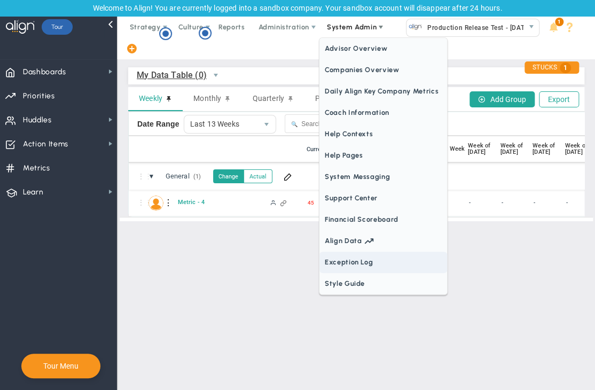
click at [351, 261] on span "Exception Log" at bounding box center [383, 262] width 128 height 21
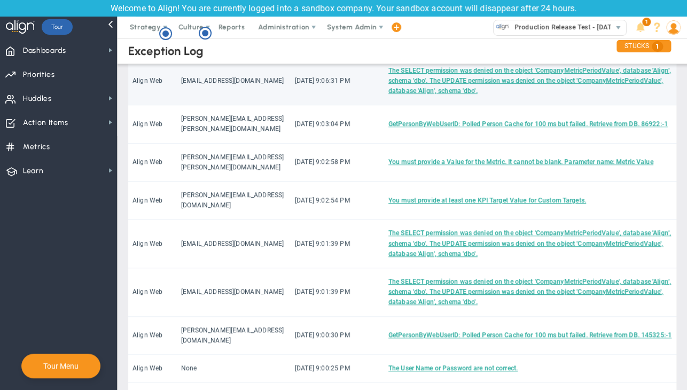
scroll to position [160, 0]
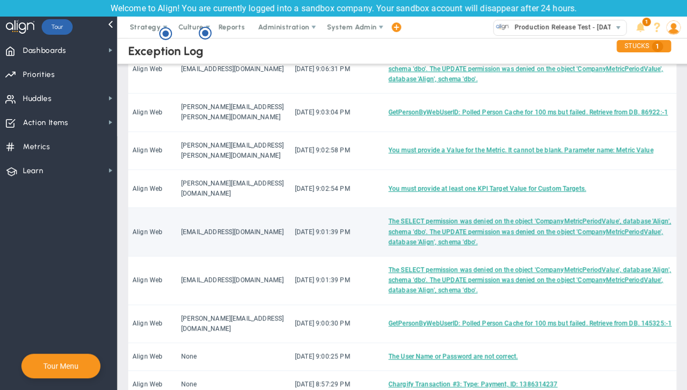
drag, startPoint x: 382, startPoint y: 199, endPoint x: 570, endPoint y: 221, distance: 189.7
click at [570, 221] on tr "Align Web [EMAIL_ADDRESS][DOMAIN_NAME] [DATE] 9:01:39 PM The SELECT permission …" at bounding box center [402, 232] width 548 height 49
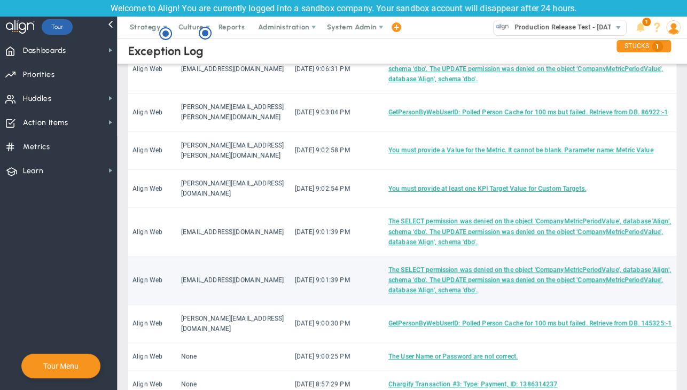
click at [599, 268] on td "The SELECT permission was denied on the object 'CompanyMetricPeriodValue', data…" at bounding box center [530, 280] width 292 height 49
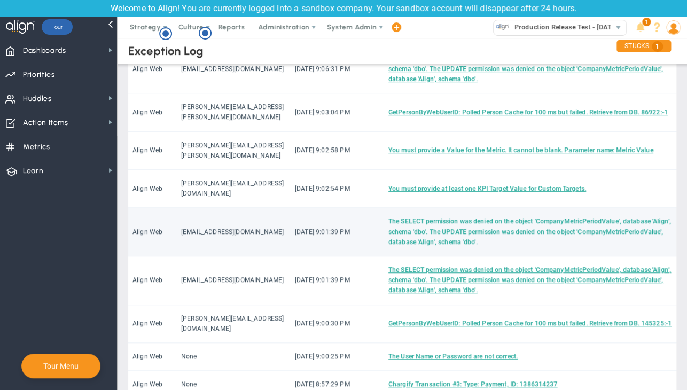
click at [547, 217] on link "The SELECT permission was denied on the object 'CompanyMetricPeriodValue', data…" at bounding box center [529, 231] width 283 height 28
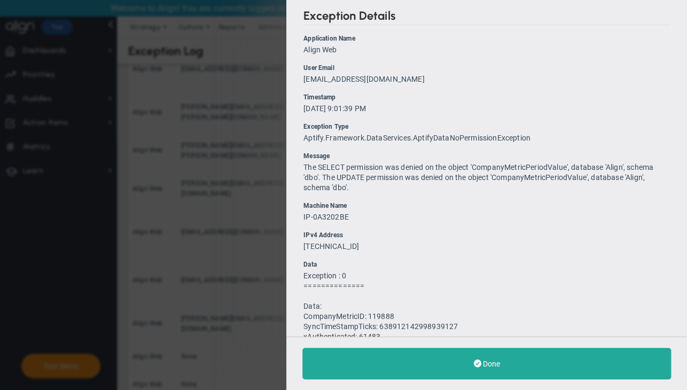
click at [498, 167] on span "The SELECT permission was denied on the object 'CompanyMetricPeriodValue', data…" at bounding box center [478, 177] width 350 height 29
copy span "CompanyMetricPeriodValue"
